Goal: Task Accomplishment & Management: Complete application form

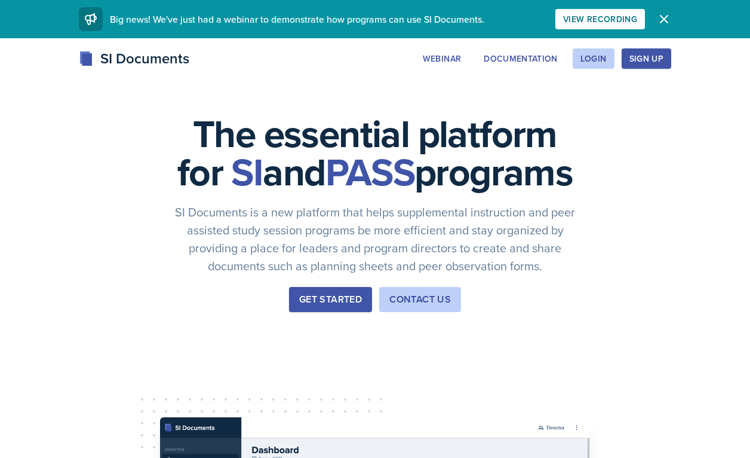
click at [335, 306] on div "Get Started" at bounding box center [330, 299] width 63 height 14
click at [599, 62] on div "Login" at bounding box center [594, 59] width 26 height 10
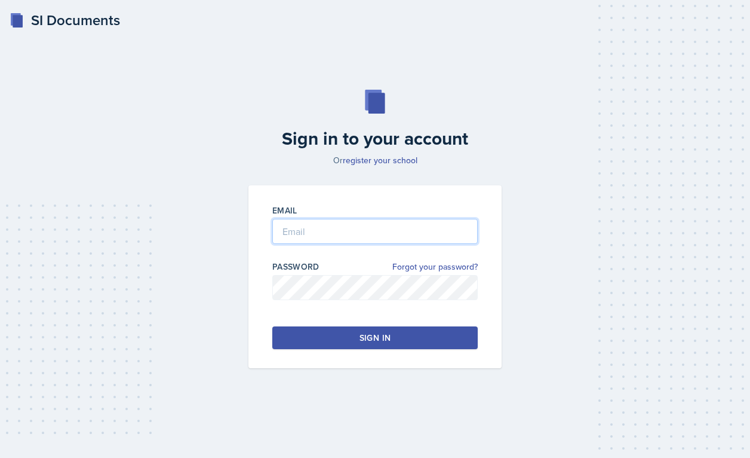
click at [400, 230] on input "email" at bounding box center [374, 231] width 205 height 25
type input "[EMAIL_ADDRESS][DOMAIN_NAME]"
click at [318, 330] on button "Sign in" at bounding box center [374, 337] width 205 height 23
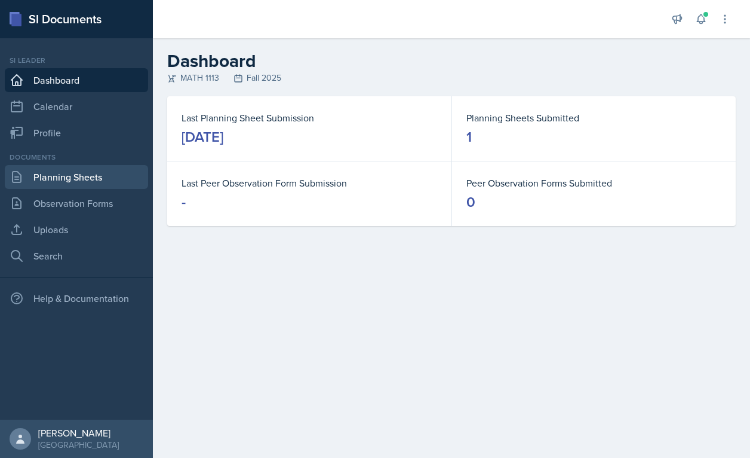
click at [72, 186] on link "Planning Sheets" at bounding box center [76, 177] width 143 height 24
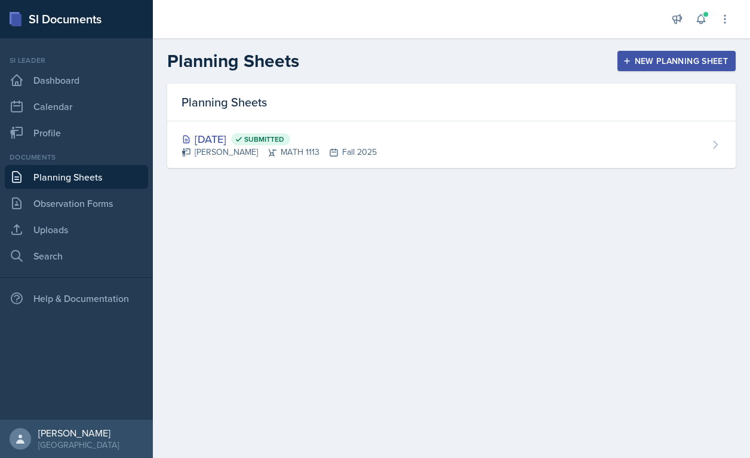
click at [640, 51] on button "New Planning Sheet" at bounding box center [677, 61] width 118 height 20
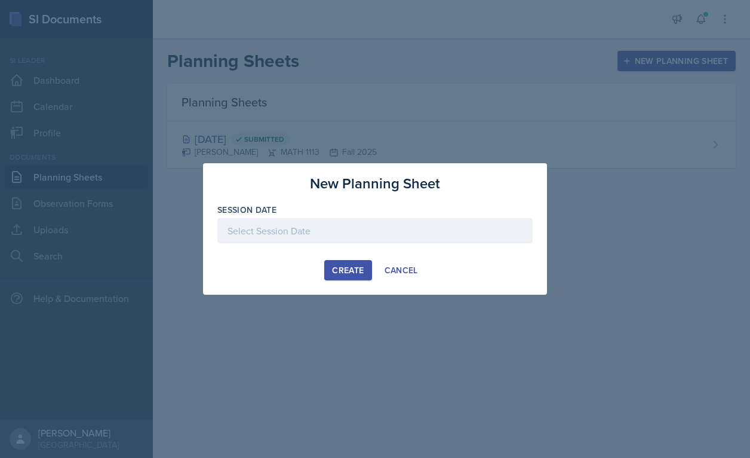
click at [311, 234] on div at bounding box center [374, 230] width 315 height 25
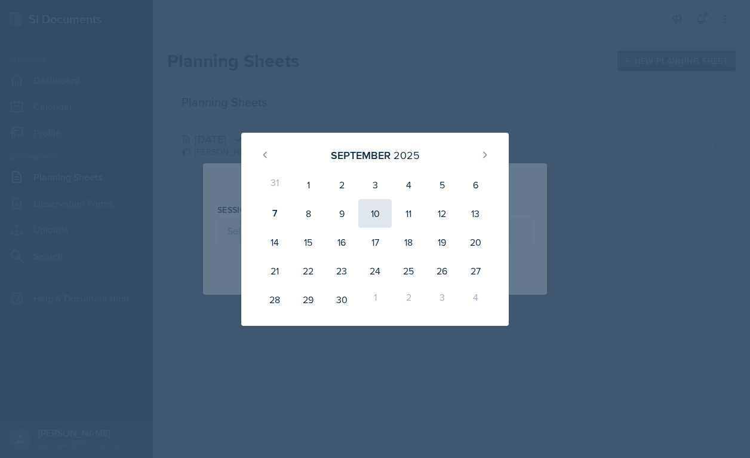
click at [373, 213] on div "10" at bounding box center [374, 213] width 33 height 29
type input "[DATE]"
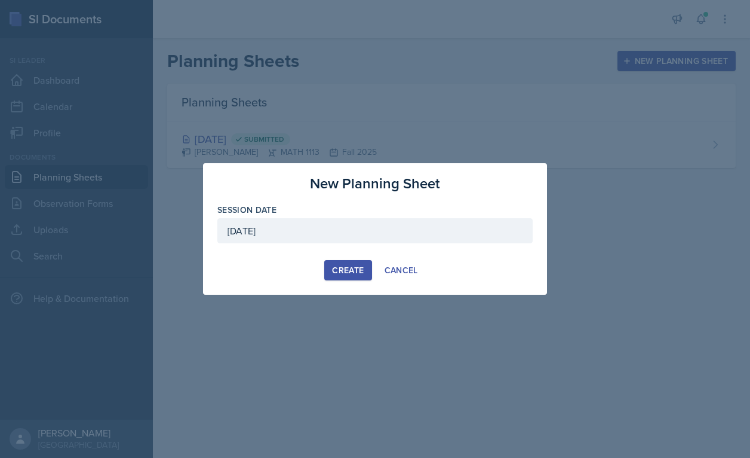
click at [349, 269] on div "Create" at bounding box center [348, 270] width 32 height 10
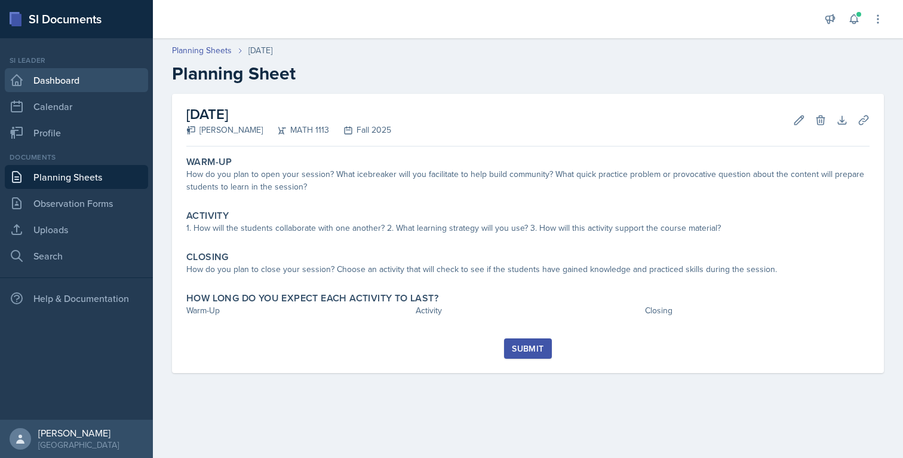
click at [58, 84] on link "Dashboard" at bounding box center [76, 80] width 143 height 24
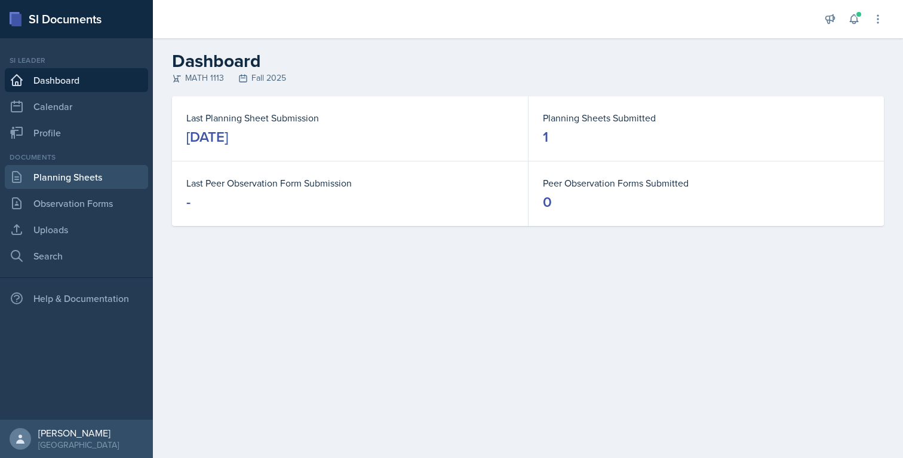
click at [72, 177] on link "Planning Sheets" at bounding box center [76, 177] width 143 height 24
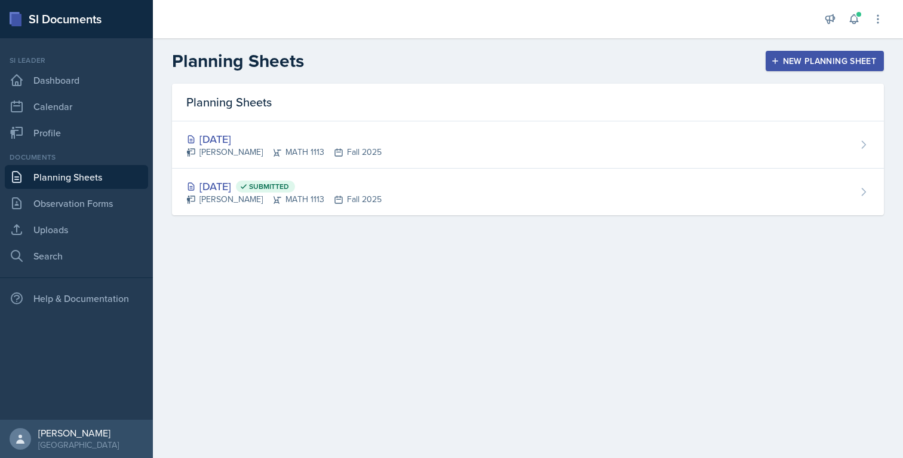
click at [750, 54] on button "New Planning Sheet" at bounding box center [825, 61] width 118 height 20
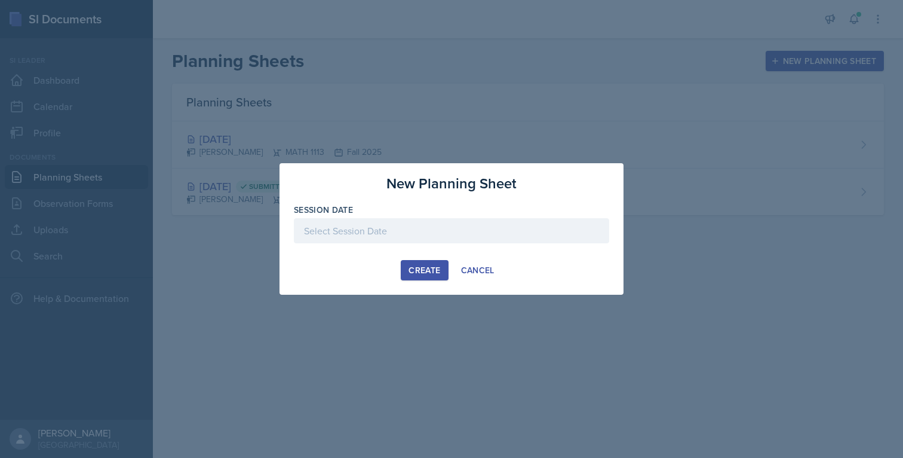
click at [480, 231] on div at bounding box center [451, 230] width 315 height 25
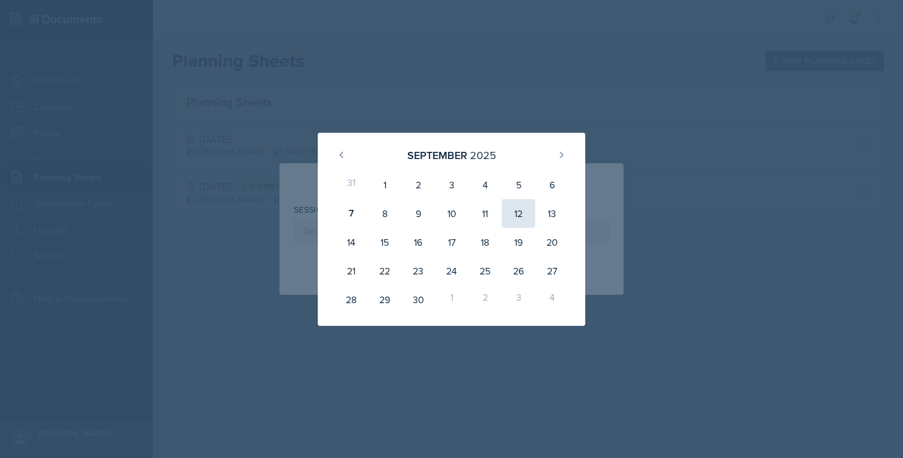
click at [515, 216] on div "12" at bounding box center [518, 213] width 33 height 29
type input "[DATE]"
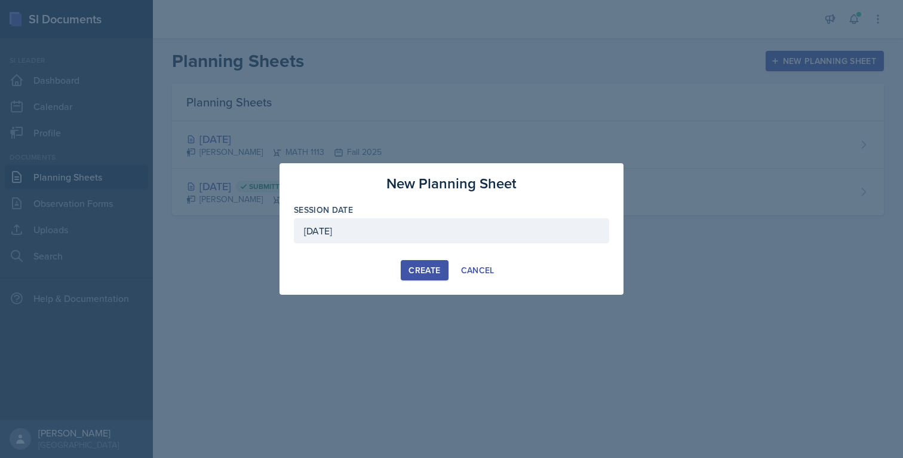
click at [423, 265] on div "Create" at bounding box center [425, 270] width 32 height 10
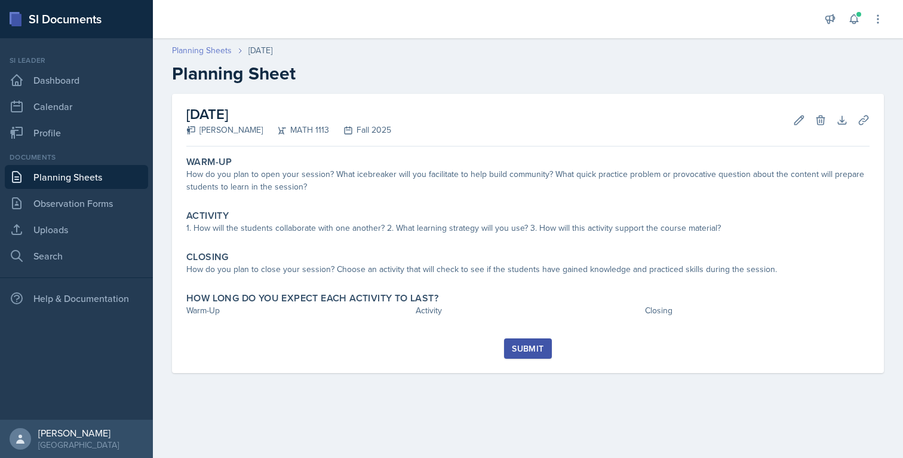
click at [216, 55] on link "Planning Sheets" at bounding box center [202, 50] width 60 height 13
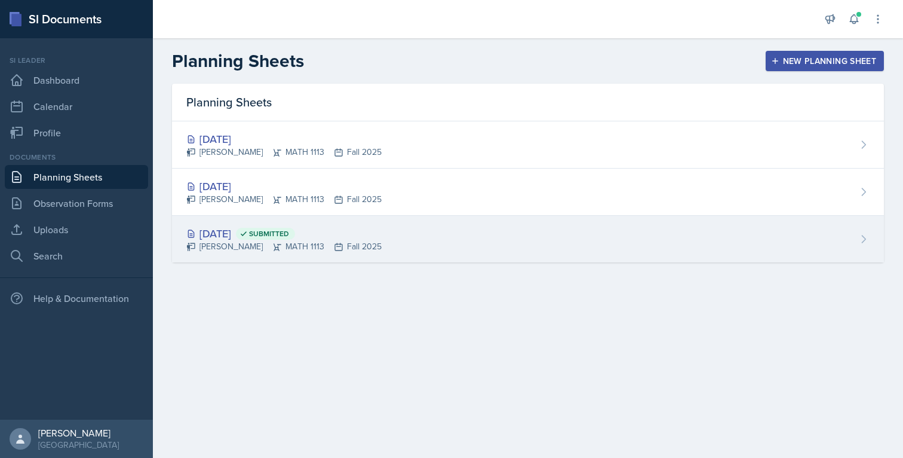
click at [251, 234] on div "[DATE] Submitted" at bounding box center [283, 233] width 195 height 16
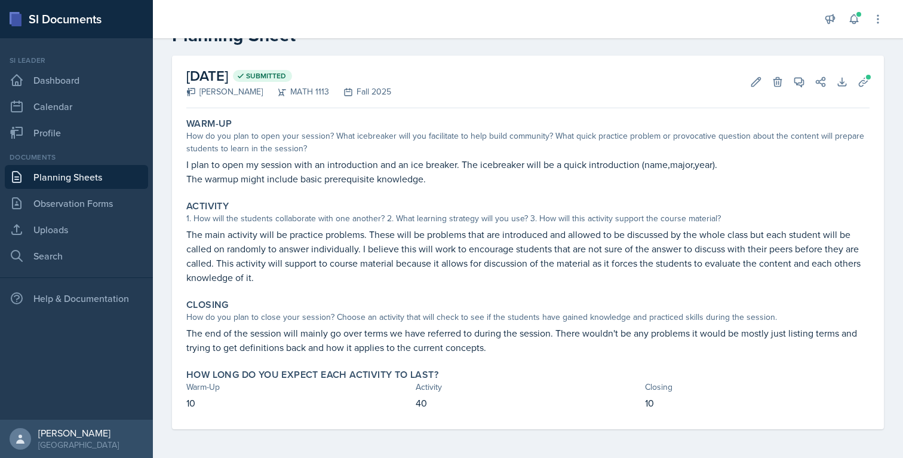
scroll to position [38, 0]
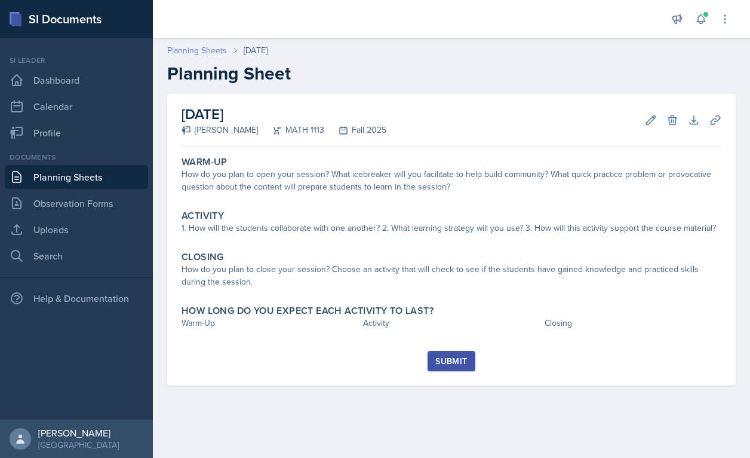
click at [189, 48] on link "Planning Sheets" at bounding box center [197, 50] width 60 height 13
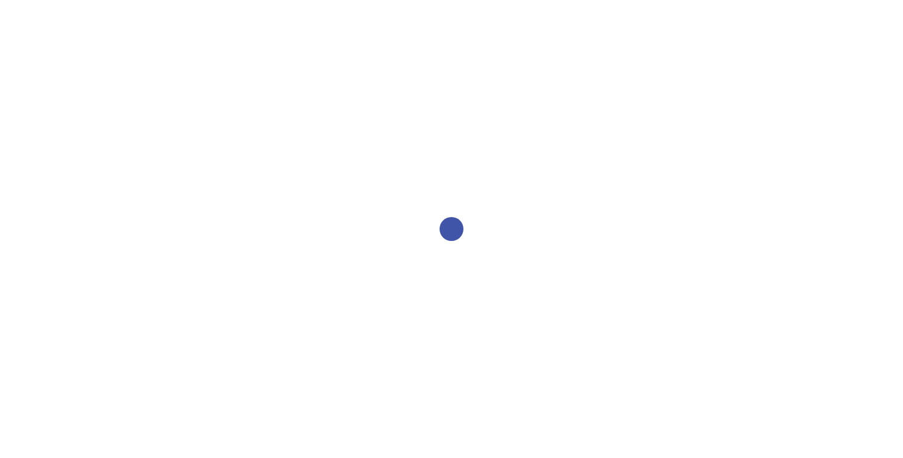
click at [477, 113] on div at bounding box center [451, 229] width 903 height 458
